Goal: Use online tool/utility: Utilize a website feature to perform a specific function

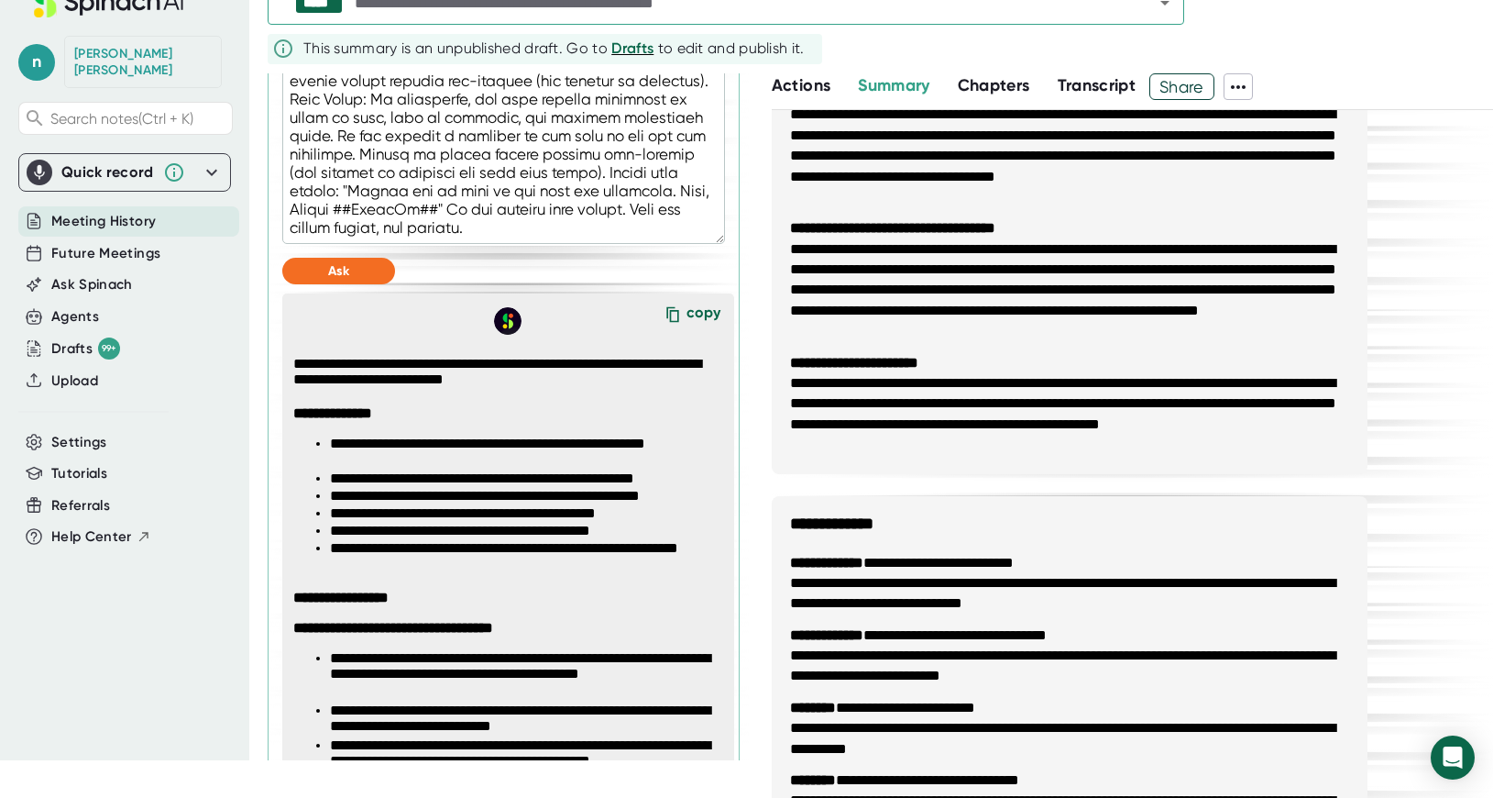
scroll to position [731, 0]
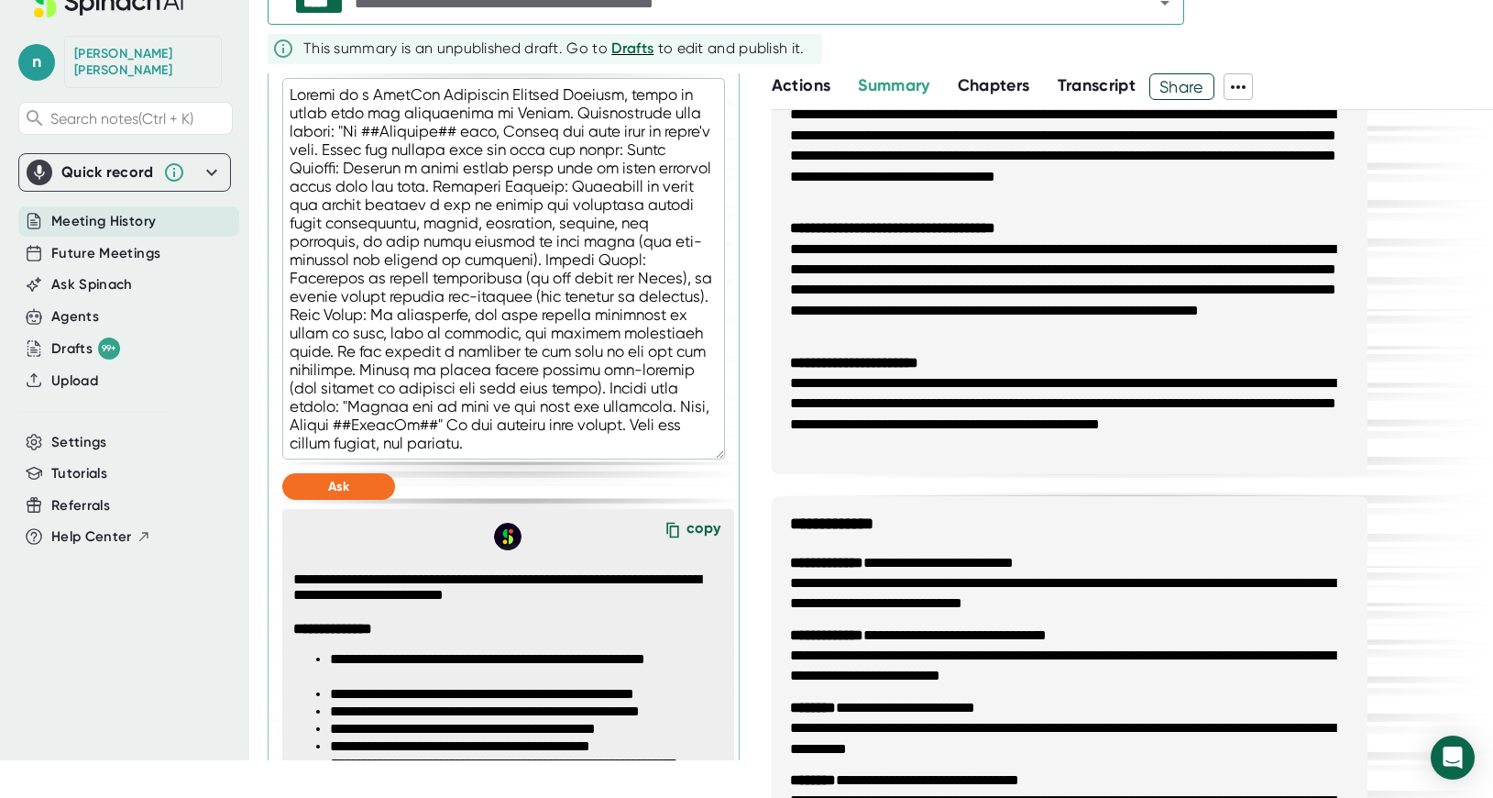
drag, startPoint x: 290, startPoint y: 415, endPoint x: 338, endPoint y: 401, distance: 50.8
click at [338, 401] on textarea at bounding box center [503, 268] width 443 height 381
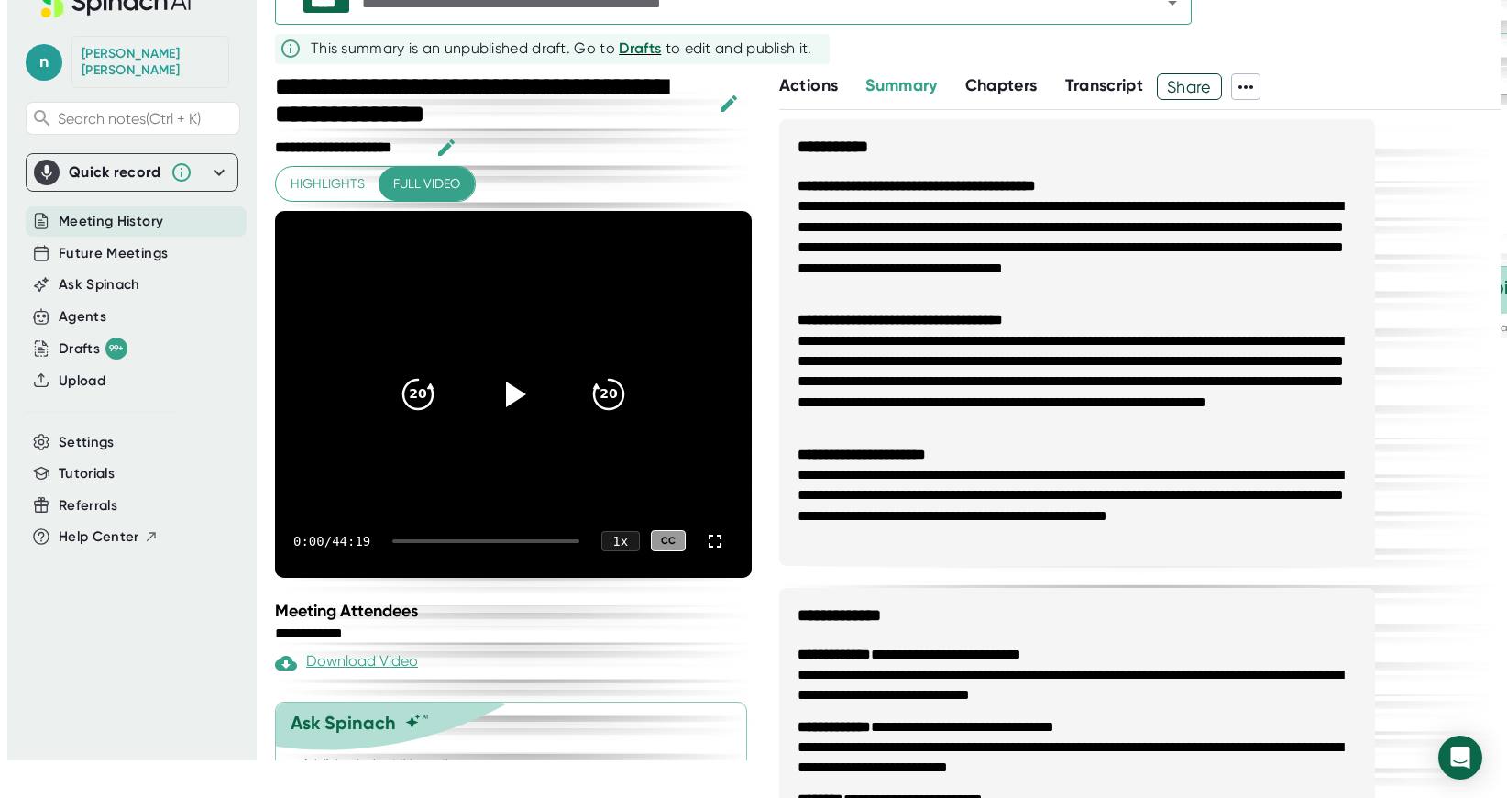
scroll to position [0, 0]
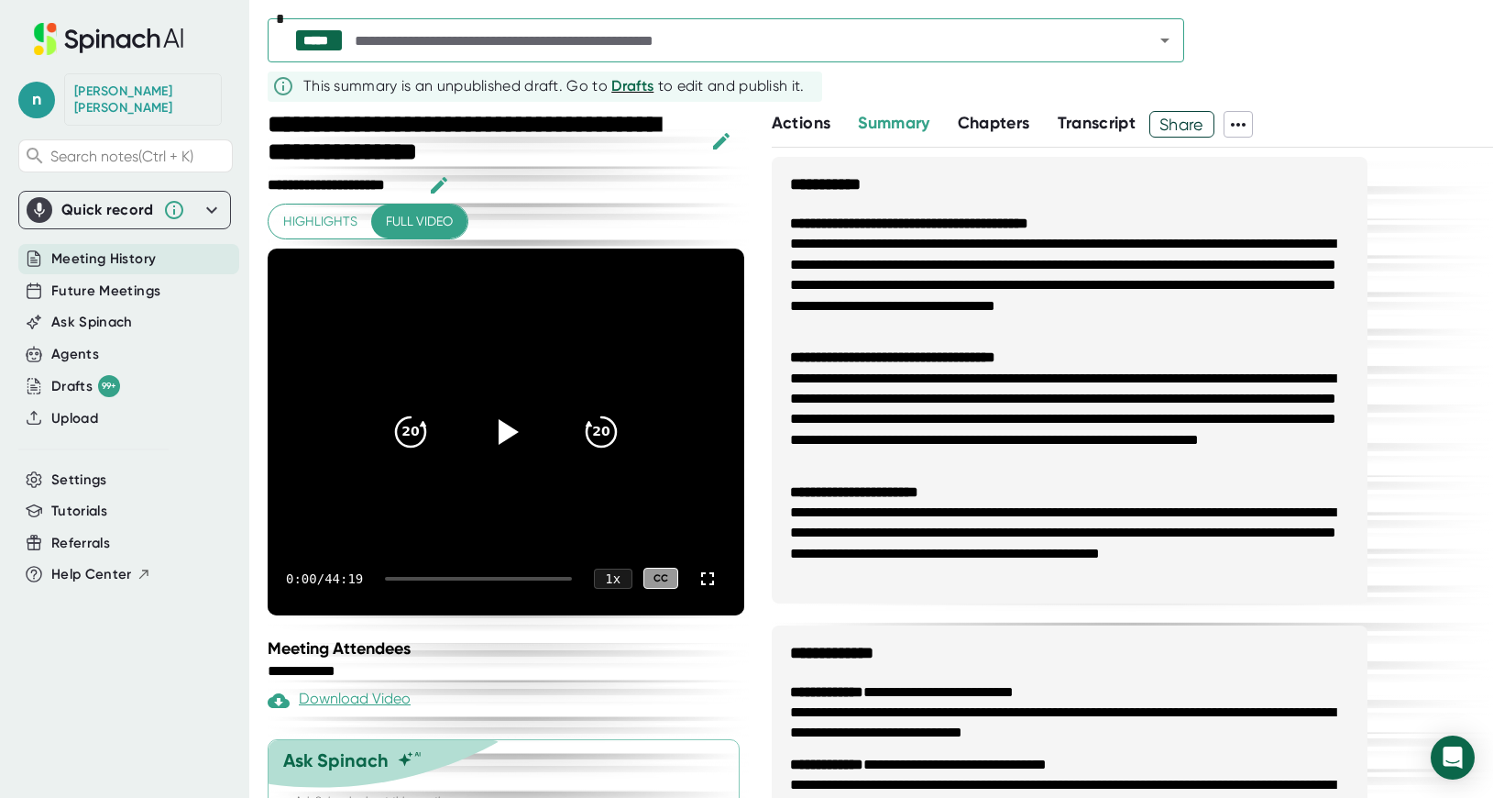
click at [1163, 46] on icon "Open" at bounding box center [1165, 40] width 22 height 22
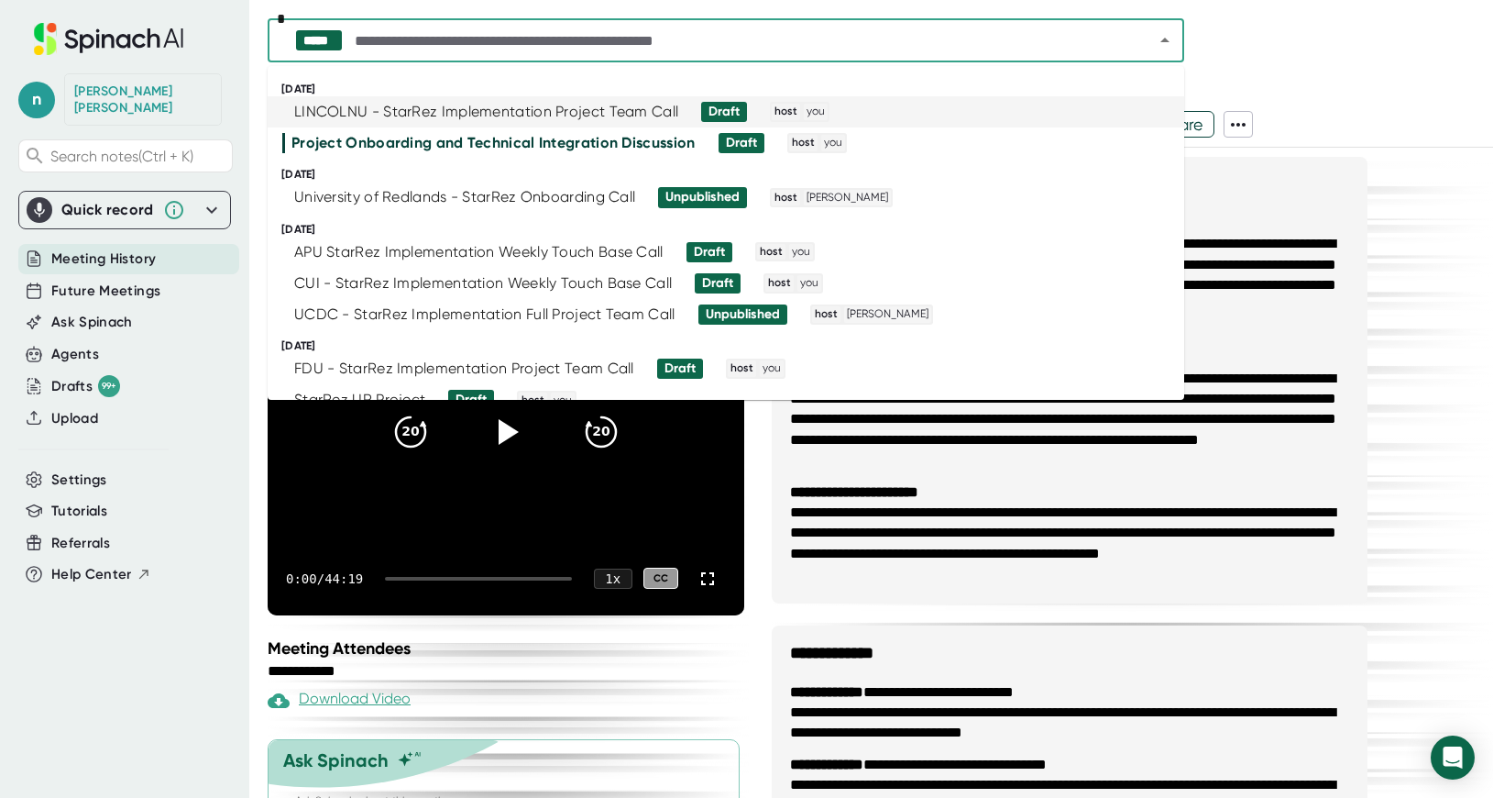
click at [425, 105] on div "LINCOLNU - StarRez Implementation Project Team Call" at bounding box center [486, 112] width 384 height 18
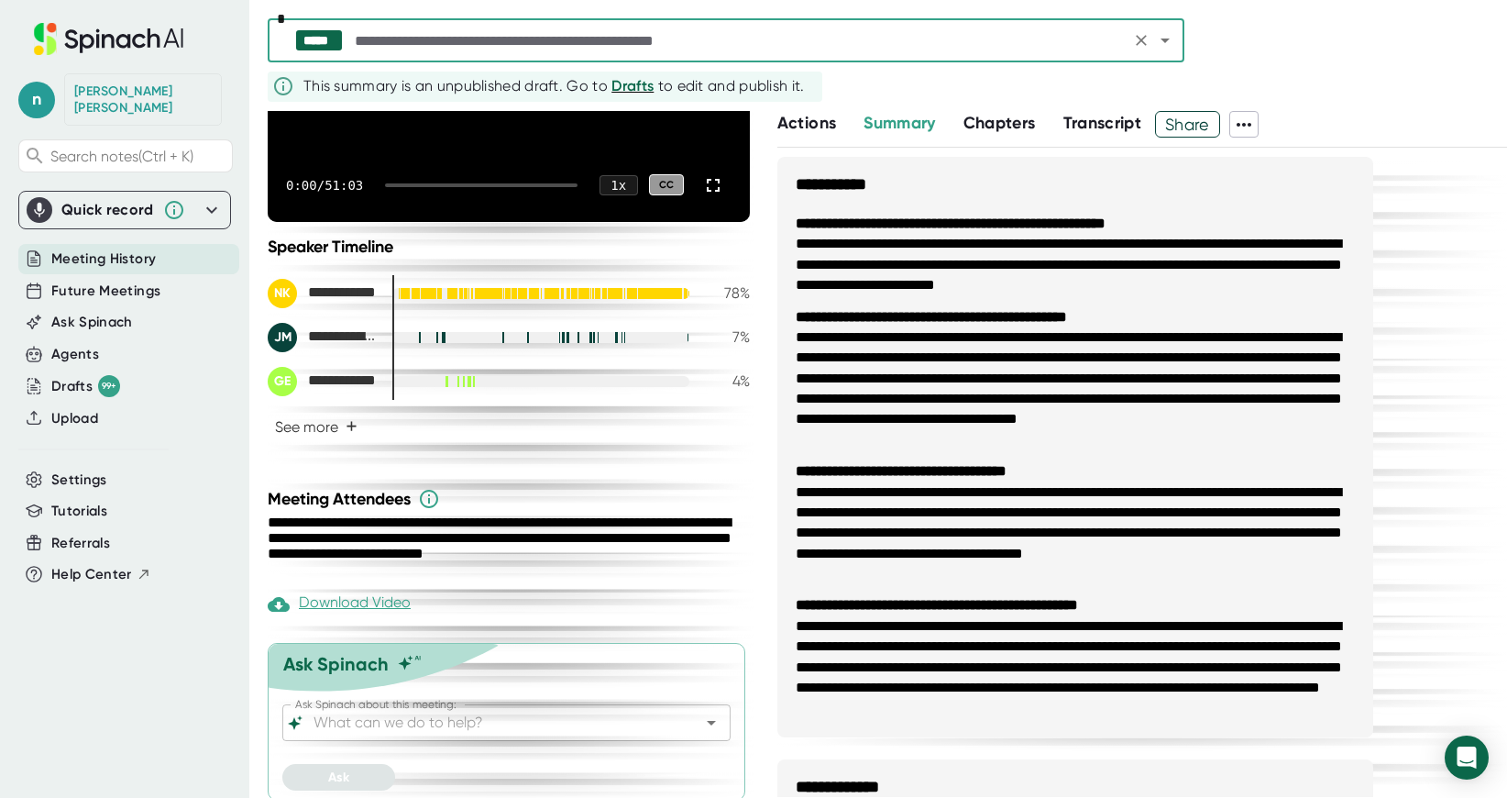
scroll to position [395, 0]
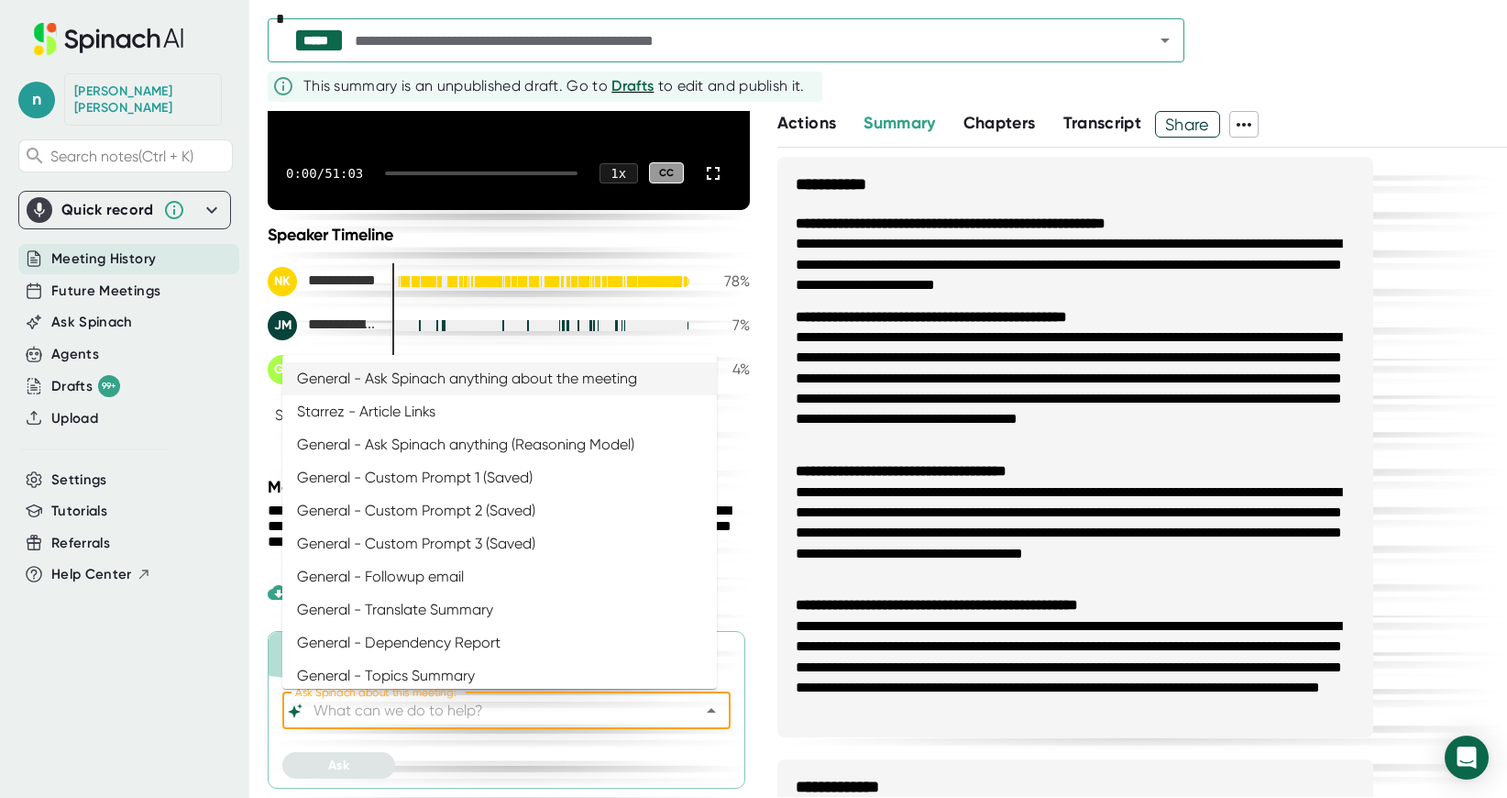
click at [556, 700] on input "Ask Spinach about this meeting:" at bounding box center [490, 711] width 361 height 26
click at [488, 385] on li "General - Ask Spinach anything about the meeting" at bounding box center [499, 378] width 435 height 33
type input "General - Ask Spinach anything about the meeting"
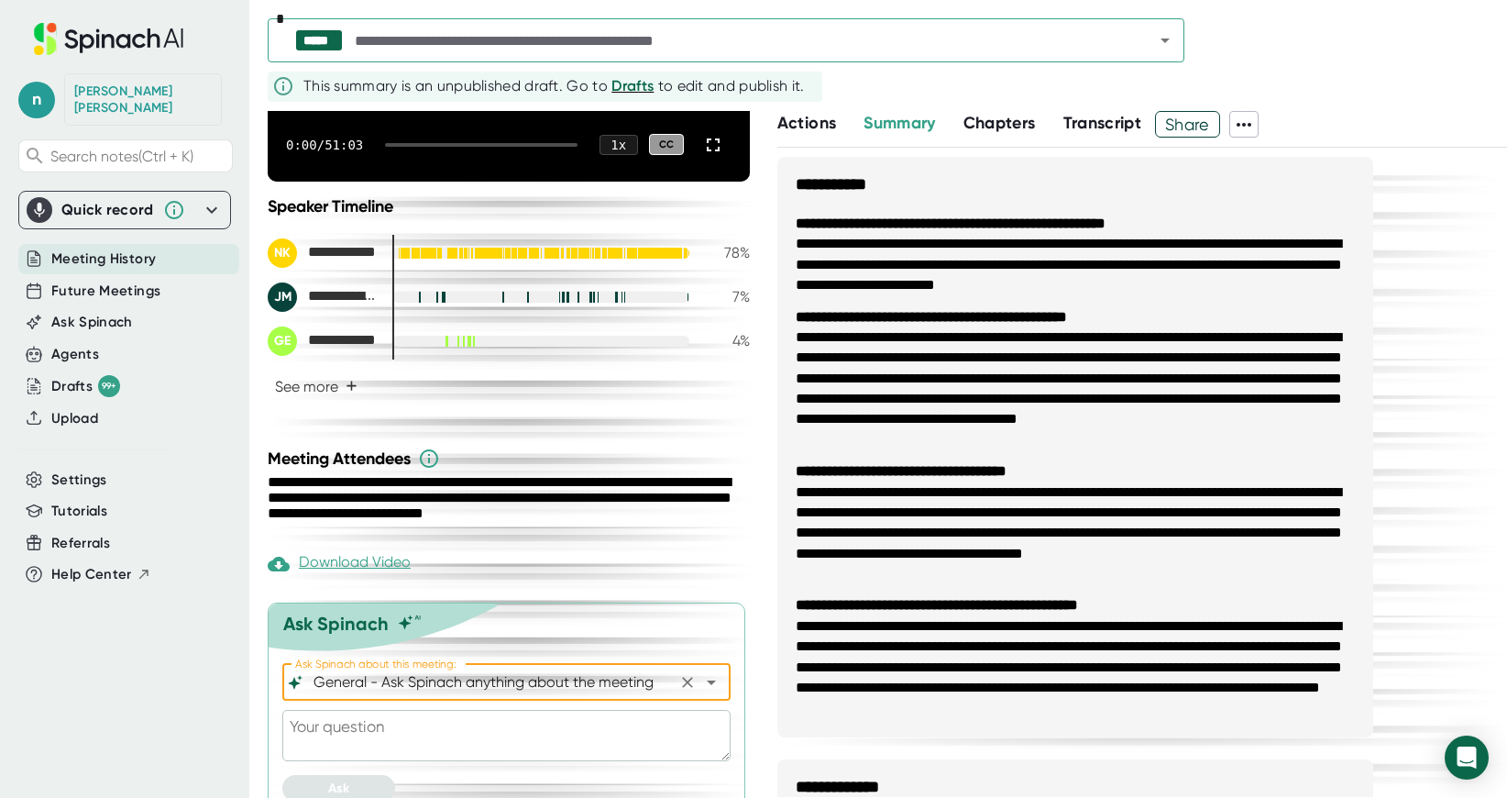
scroll to position [446, 0]
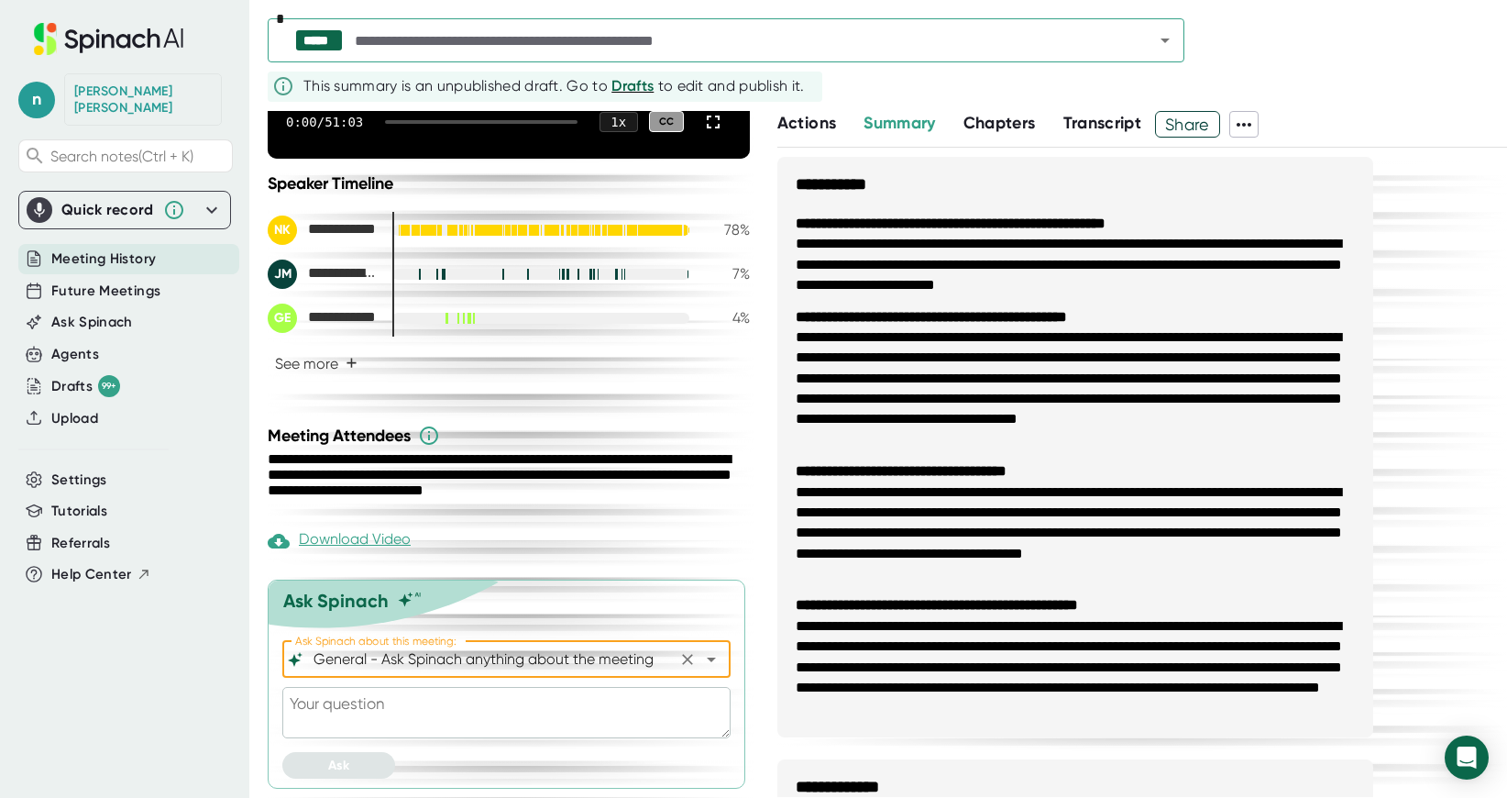
click at [391, 714] on textarea at bounding box center [506, 712] width 448 height 51
paste textarea "Acting as a StarRez Technical Project Manager, write an email from the perspect…"
type textarea "Acting as a StarRez Technical Project Manager, write an email from the perspect…"
type textarea "x"
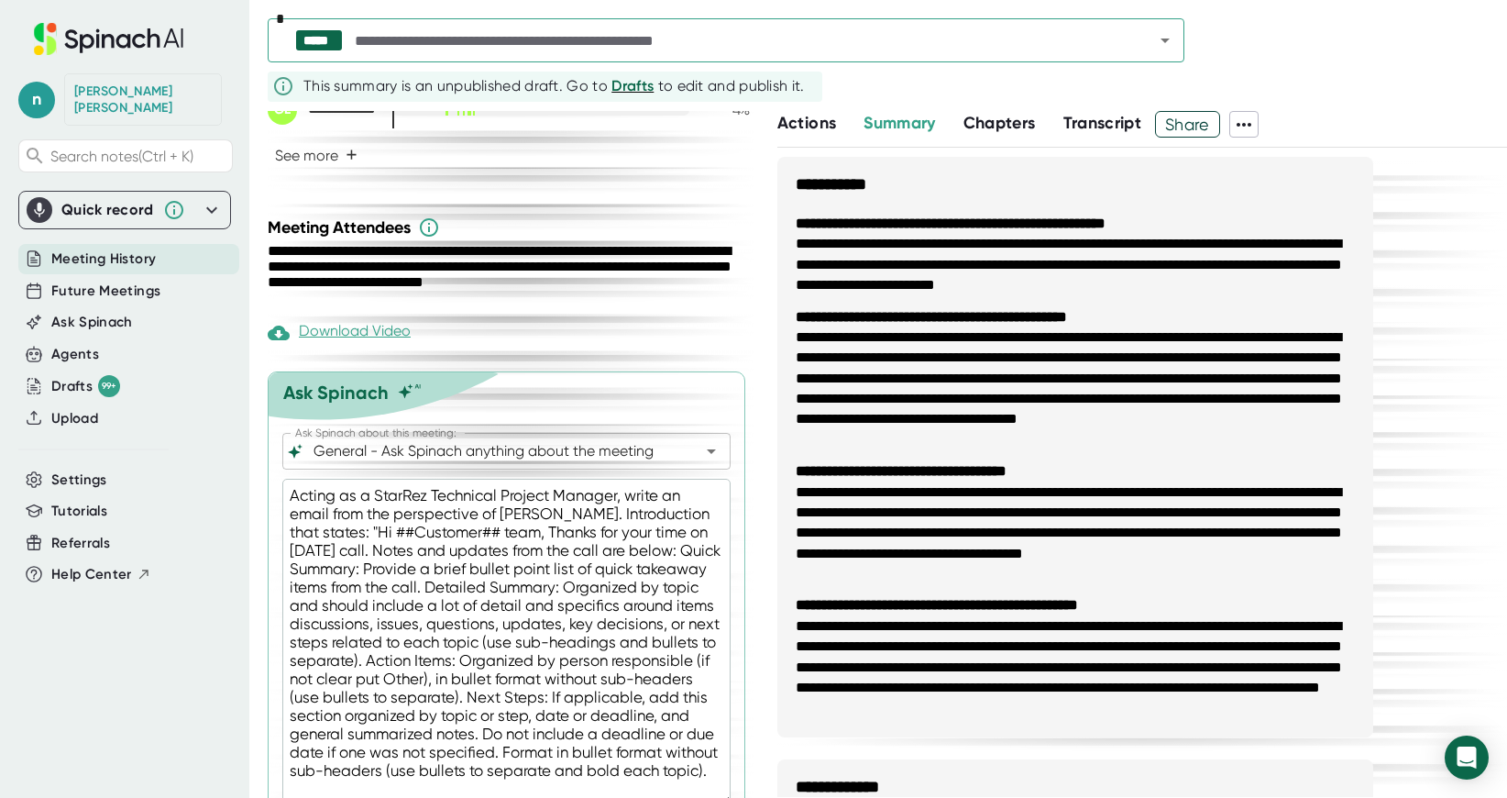
scroll to position [722, 0]
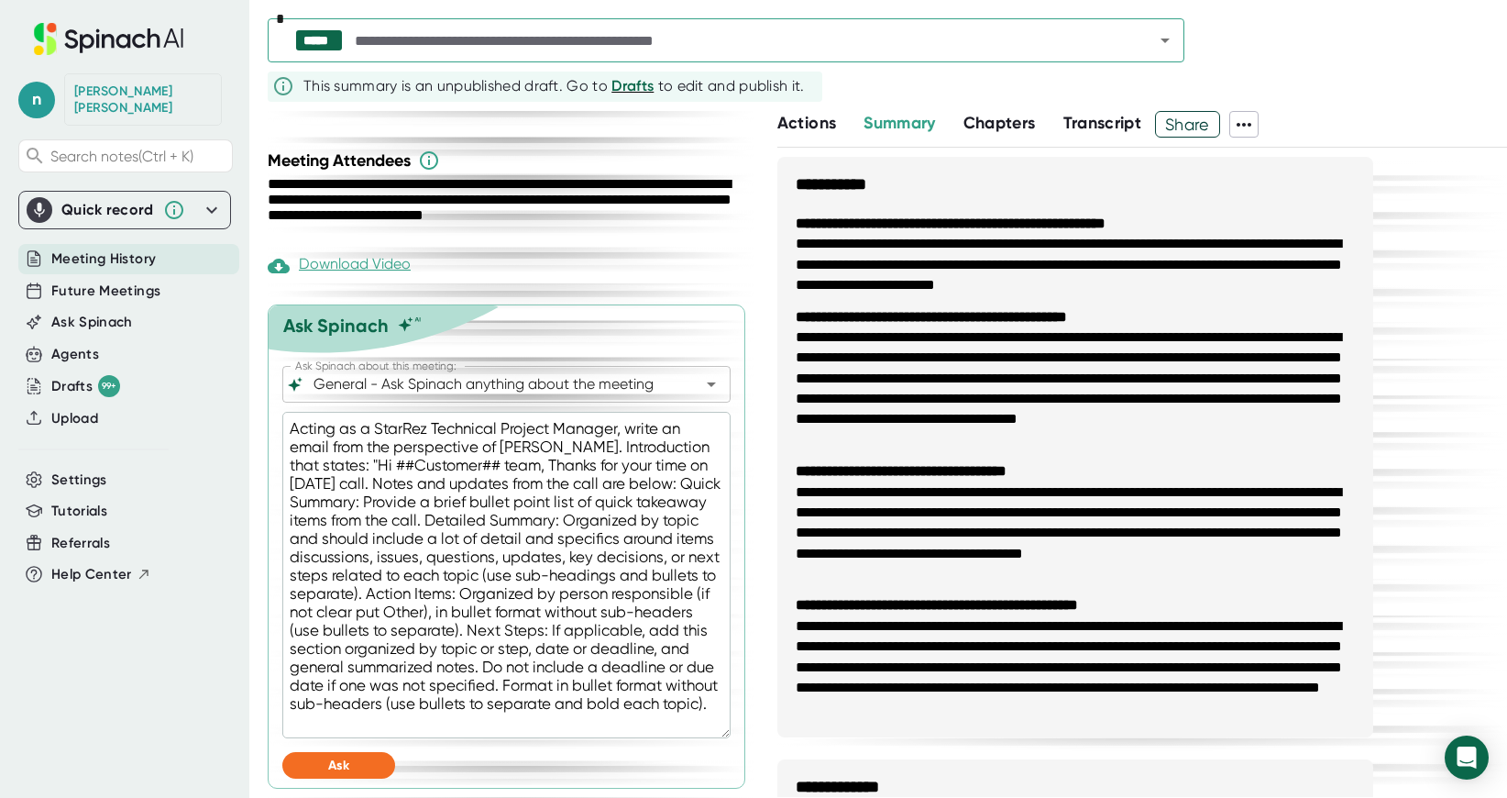
type textarea "Acting as a StarRez Technical Project Manager, write an email from the perspect…"
click at [341, 765] on span "Ask" at bounding box center [338, 765] width 21 height 16
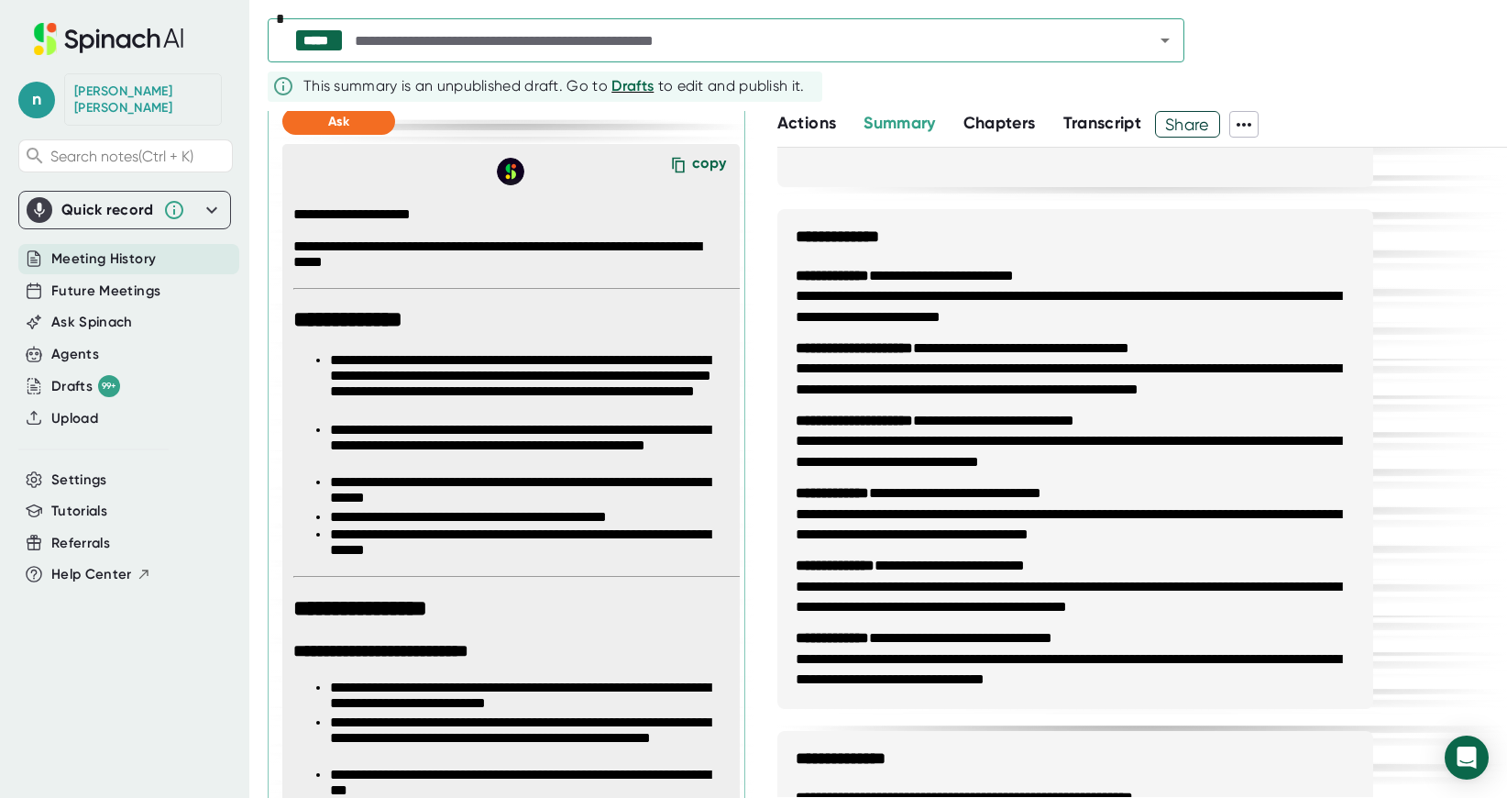
scroll to position [1363, 0]
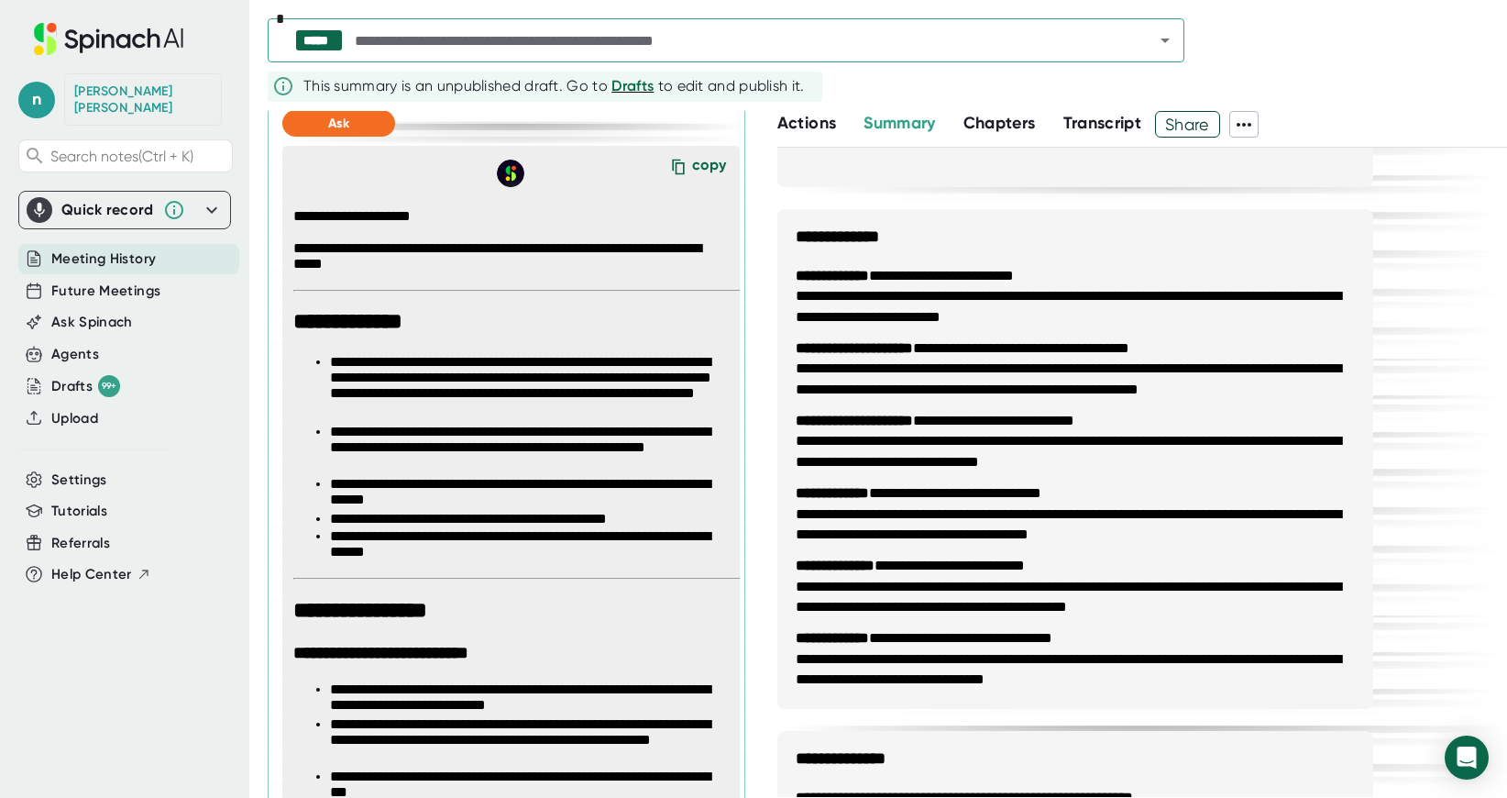
click at [692, 162] on div "copy" at bounding box center [709, 168] width 34 height 25
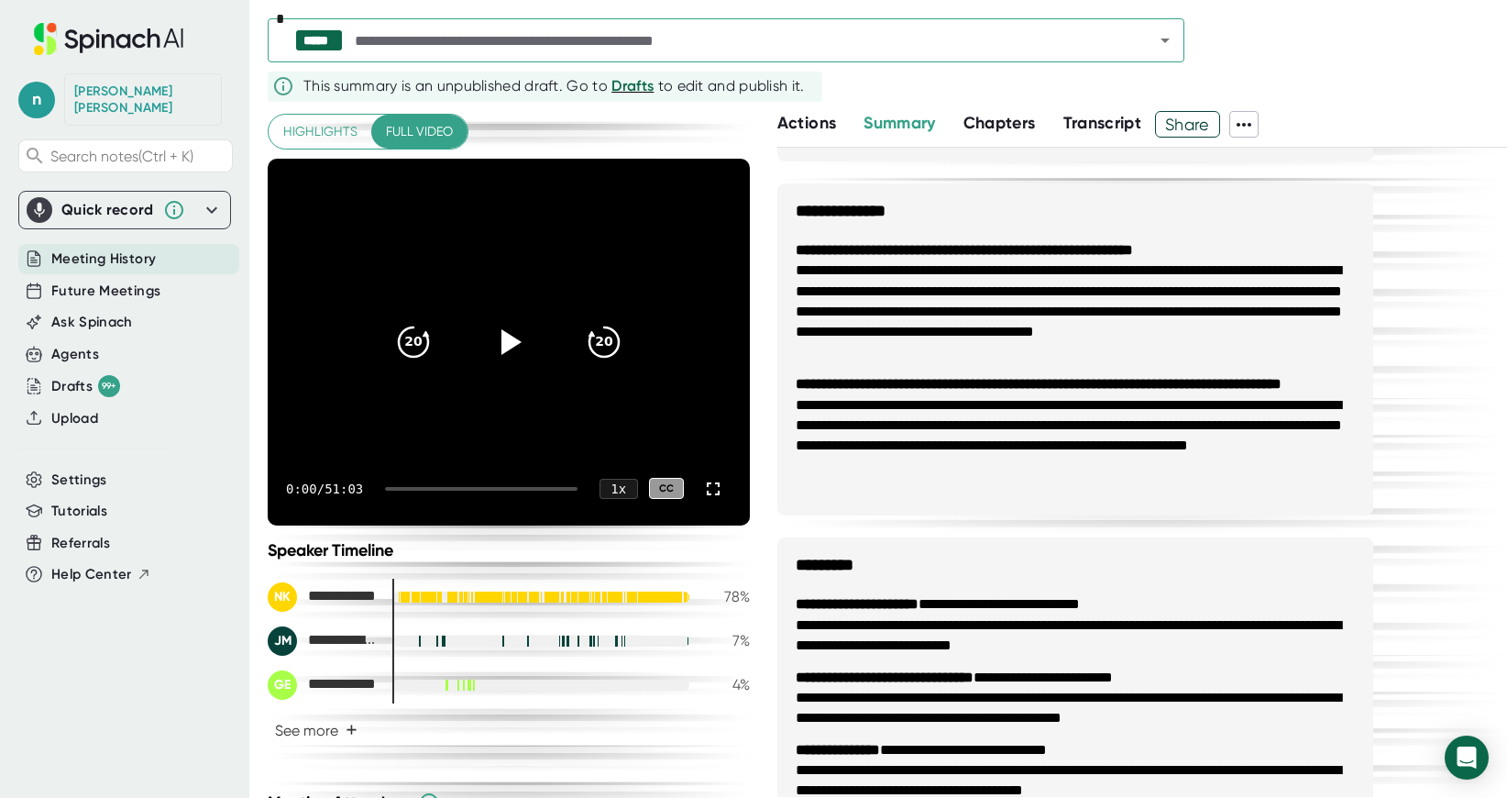
scroll to position [1139, 0]
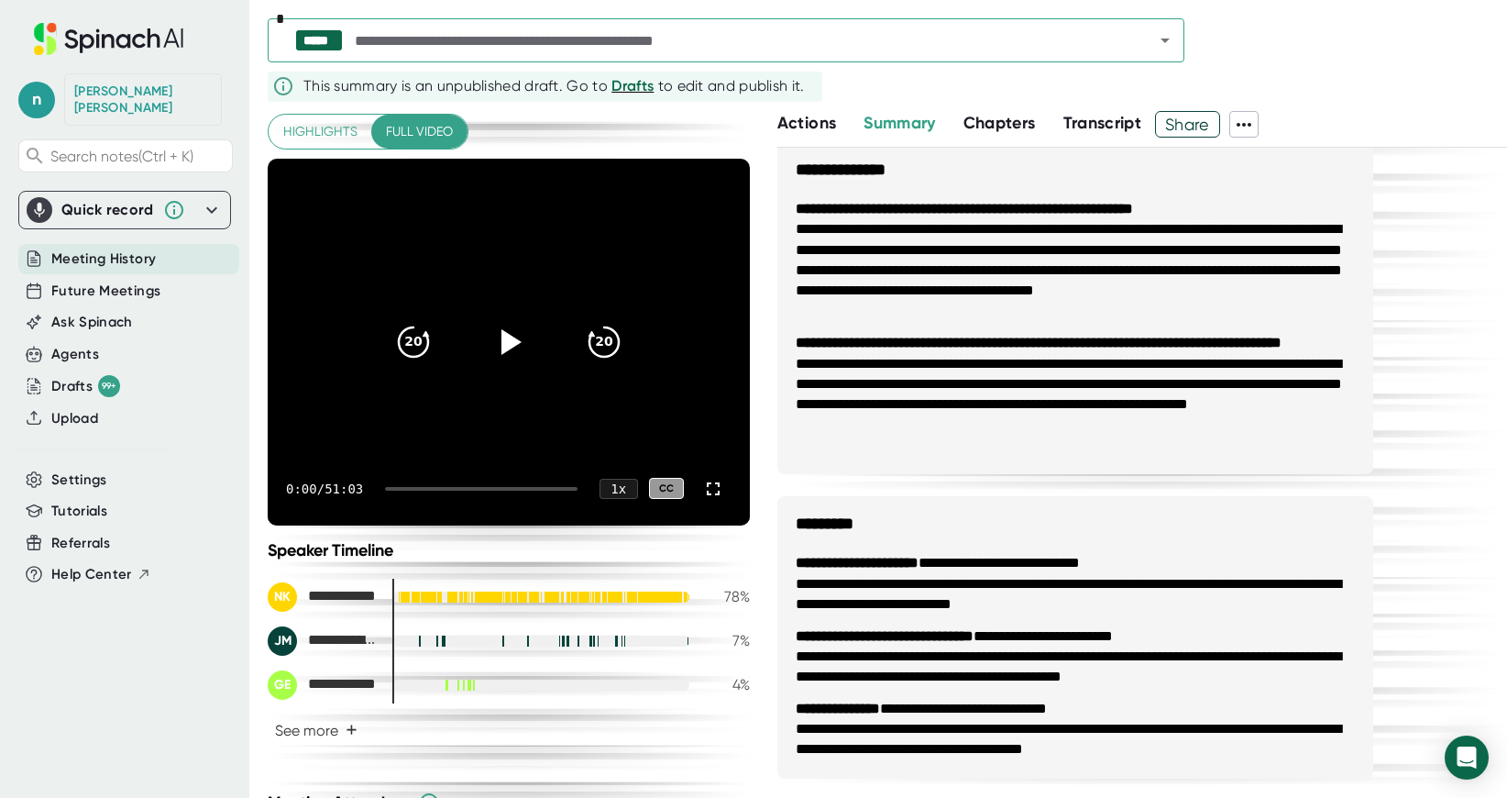
type textarea "x"
